Goal: Information Seeking & Learning: Learn about a topic

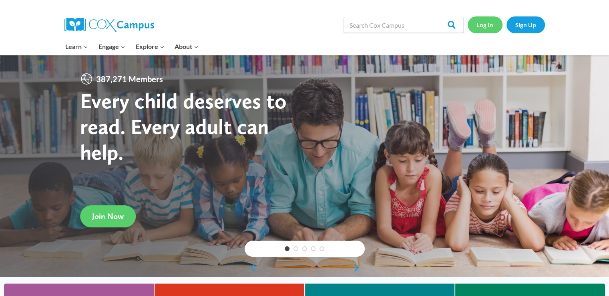
click at [486, 24] on link "Log In" at bounding box center [485, 24] width 35 height 16
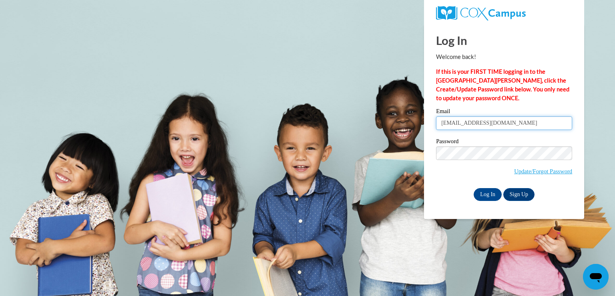
click at [457, 125] on input "eringer@shelteringarmsforkids.com" at bounding box center [504, 123] width 136 height 14
type input "jdyer@shelteringarmsforkids.com"
click at [477, 160] on span "Update/Forgot Password" at bounding box center [504, 162] width 136 height 33
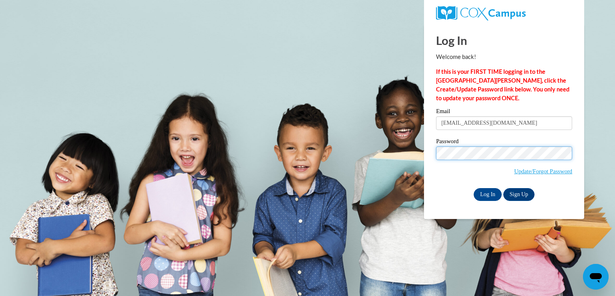
click at [474, 188] on input "Log In" at bounding box center [488, 194] width 28 height 13
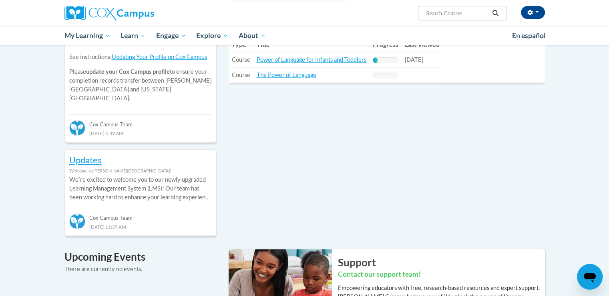
scroll to position [219, 0]
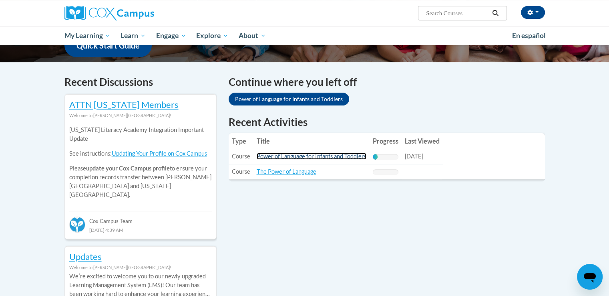
click at [287, 156] on link "Power of Language for Infants and Toddlers" at bounding box center [312, 156] width 110 height 7
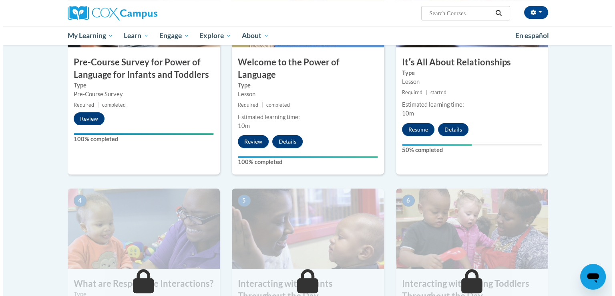
scroll to position [194, 0]
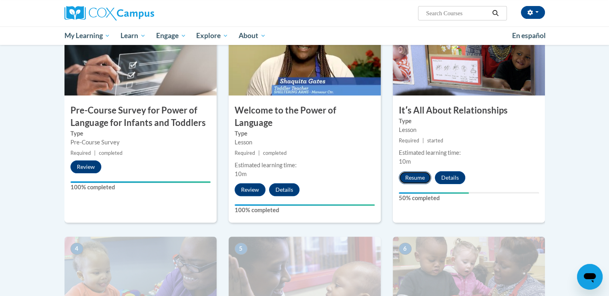
click at [419, 179] on button "Resume" at bounding box center [415, 177] width 32 height 13
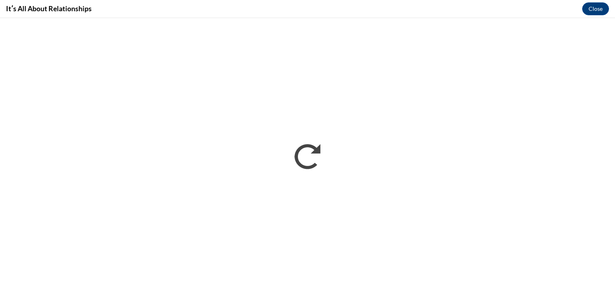
scroll to position [0, 0]
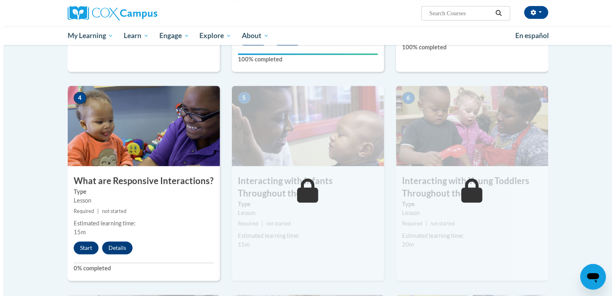
scroll to position [346, 0]
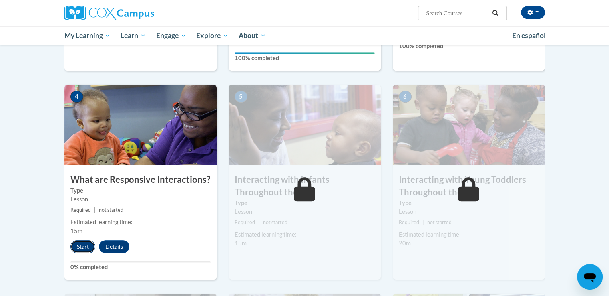
click at [84, 240] on button "Start" at bounding box center [82, 246] width 25 height 13
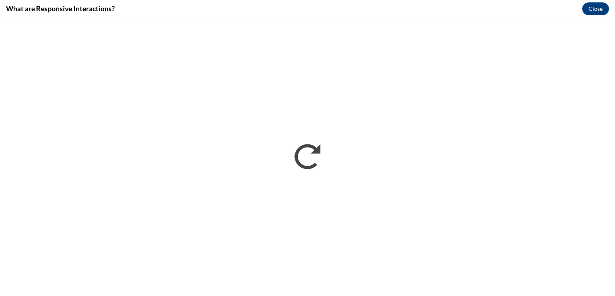
scroll to position [0, 0]
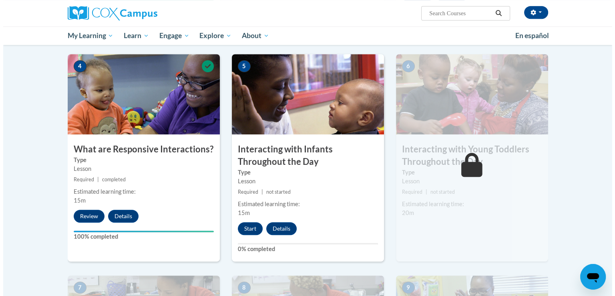
scroll to position [376, 0]
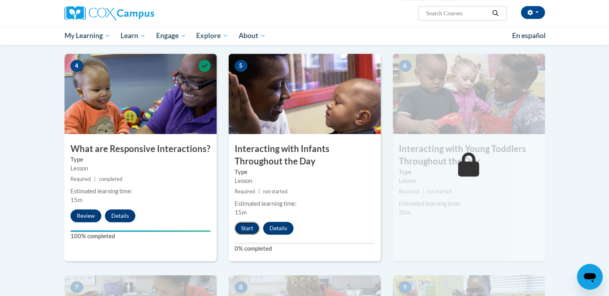
click at [251, 221] on button "Start" at bounding box center [247, 227] width 25 height 13
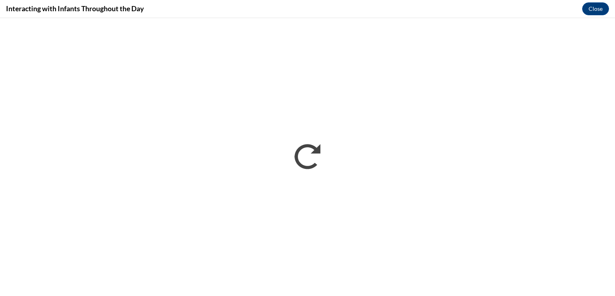
scroll to position [0, 0]
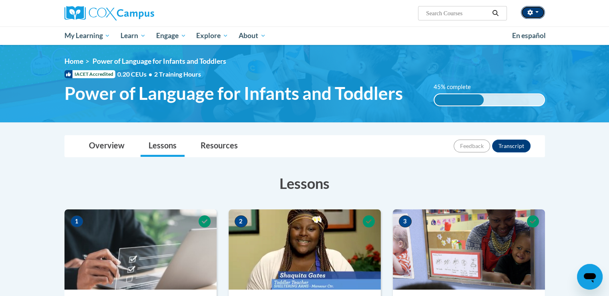
click at [539, 14] on button "button" at bounding box center [533, 12] width 24 height 13
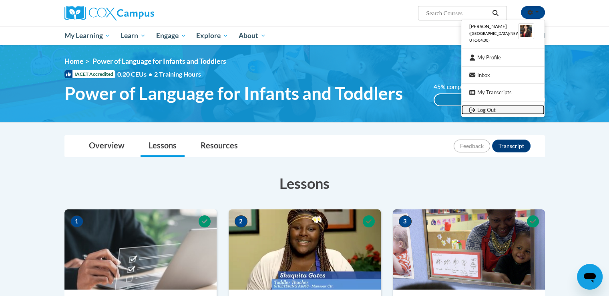
click at [489, 105] on link "Log Out" at bounding box center [502, 110] width 83 height 10
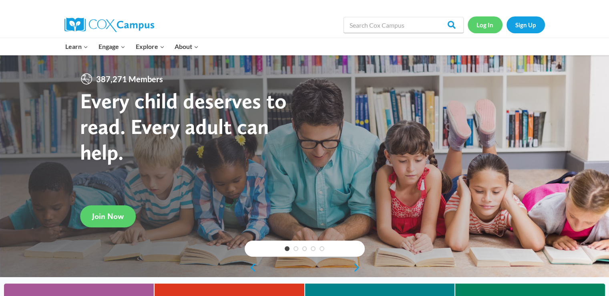
click at [480, 24] on link "Log In" at bounding box center [485, 24] width 35 height 16
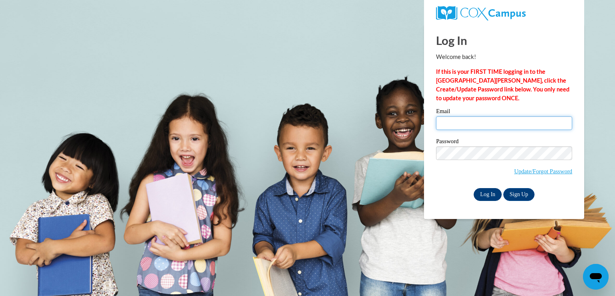
type input "eringer@shelteringarmsforkids.com"
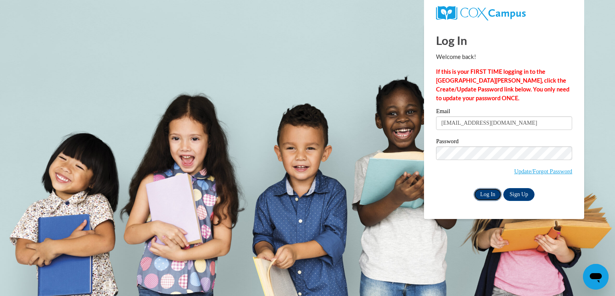
click at [489, 194] on input "Log In" at bounding box center [488, 194] width 28 height 13
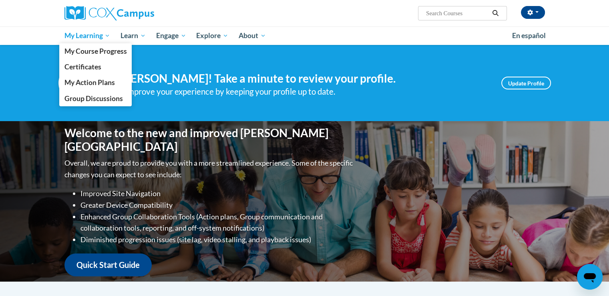
click at [91, 38] on span "My Learning" at bounding box center [87, 36] width 46 height 10
click at [94, 86] on span "My Action Plans" at bounding box center [89, 82] width 50 height 8
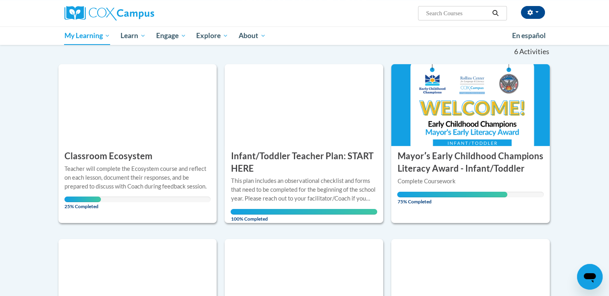
scroll to position [81, 0]
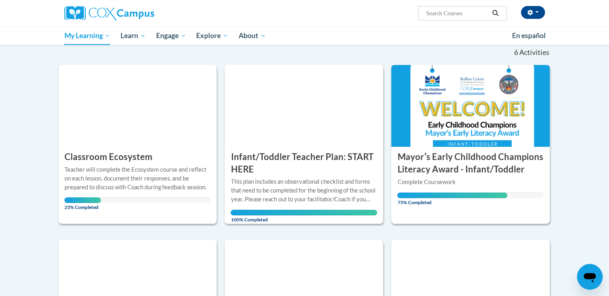
click at [432, 138] on img at bounding box center [470, 106] width 159 height 82
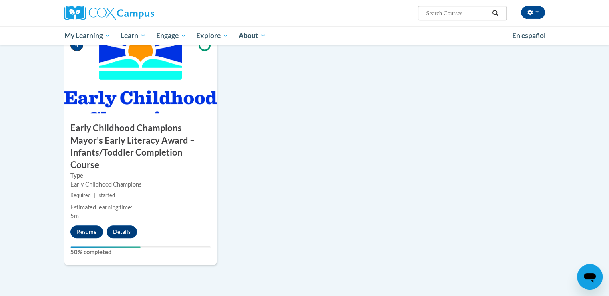
scroll to position [458, 0]
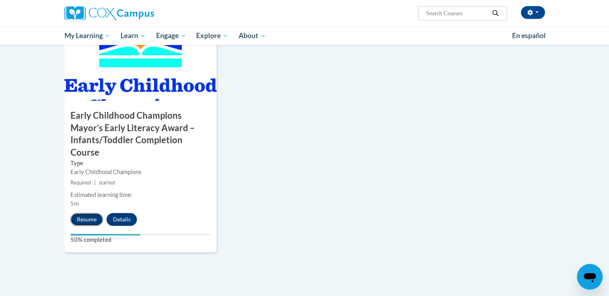
click at [93, 213] on button "Resume" at bounding box center [86, 219] width 32 height 13
click at [123, 213] on button "Details" at bounding box center [122, 219] width 30 height 13
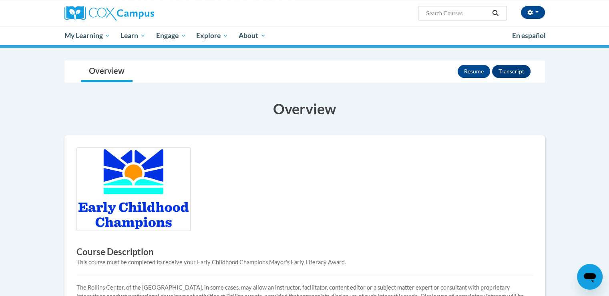
scroll to position [125, 0]
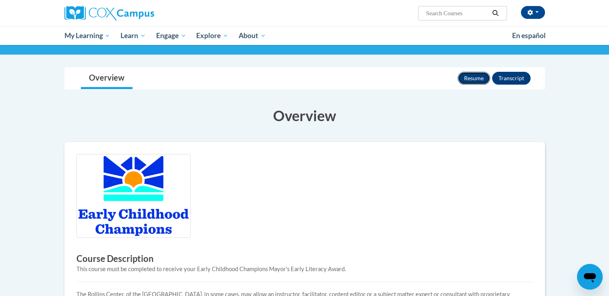
click at [482, 78] on button "Resume" at bounding box center [474, 78] width 32 height 13
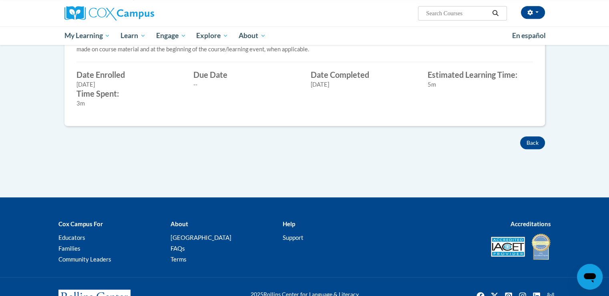
scroll to position [384, 0]
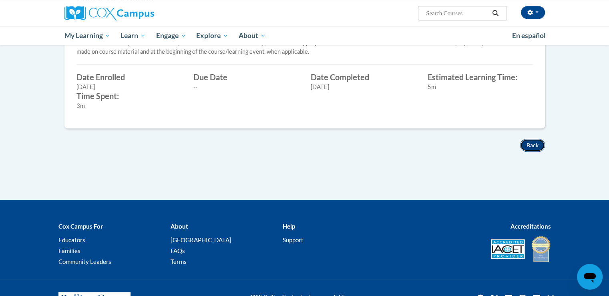
click at [534, 146] on button "Back" at bounding box center [532, 145] width 25 height 13
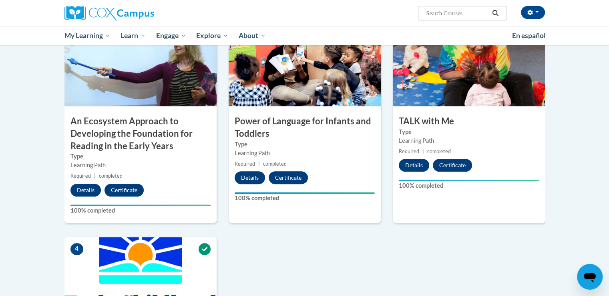
scroll to position [236, 0]
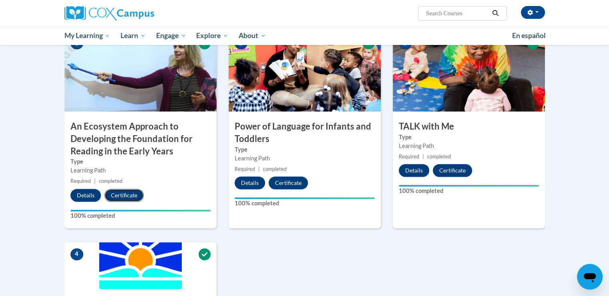
click at [124, 193] on button "Certificate" at bounding box center [124, 195] width 39 height 13
click at [300, 186] on button "Certificate" at bounding box center [288, 182] width 39 height 13
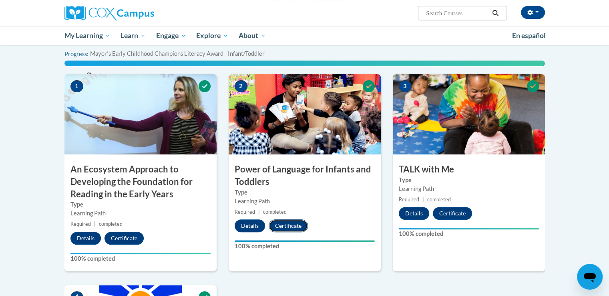
scroll to position [193, 0]
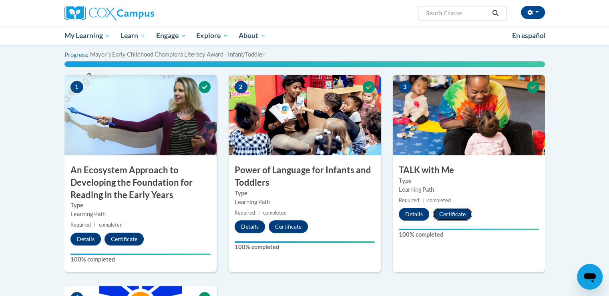
click at [464, 214] on button "Certificate" at bounding box center [452, 213] width 39 height 13
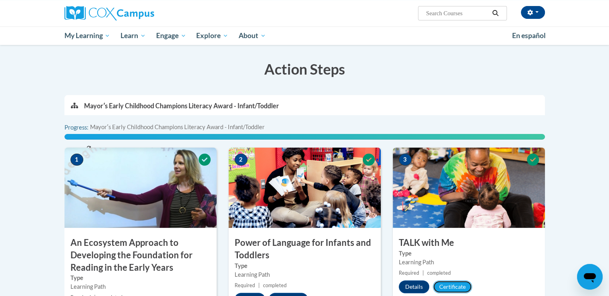
scroll to position [0, 0]
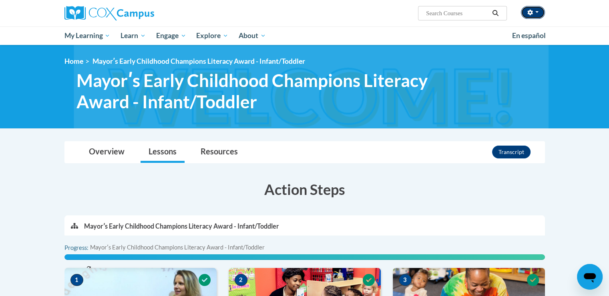
click at [531, 15] on button "button" at bounding box center [533, 12] width 24 height 13
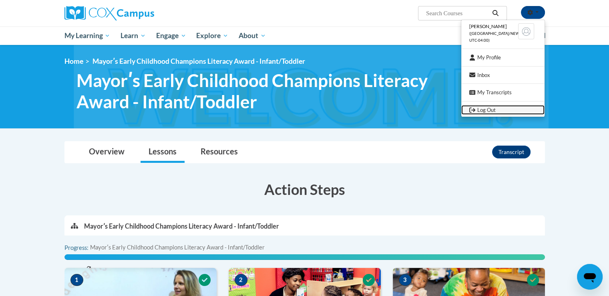
click at [484, 111] on link "Log Out" at bounding box center [502, 110] width 83 height 10
